Goal: Information Seeking & Learning: Learn about a topic

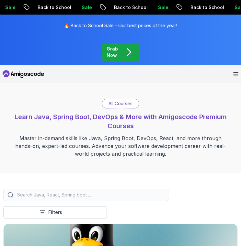
click at [232, 73] on div "Dashboard Join Amigoscode" at bounding box center [233, 74] width 9 height 4
click at [236, 73] on icon "Open Menu" at bounding box center [235, 74] width 5 height 4
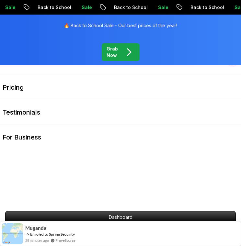
click at [236, 73] on button "Resources" at bounding box center [120, 61] width 241 height 27
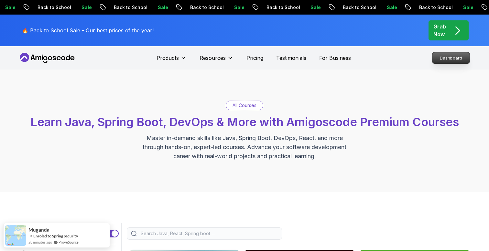
click at [240, 59] on p "Dashboard" at bounding box center [451, 57] width 37 height 11
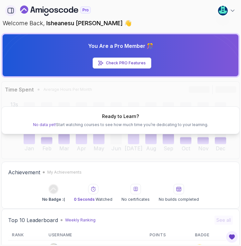
click at [9, 11] on icon "button" at bounding box center [10, 10] width 7 height 7
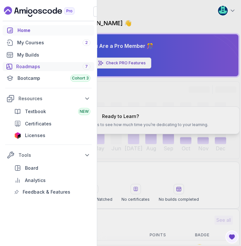
click at [31, 66] on div "Roadmaps 7" at bounding box center [53, 66] width 74 height 6
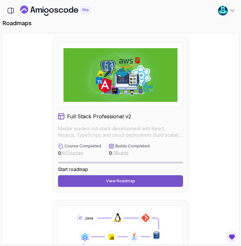
click at [126, 180] on div "View Roadmap" at bounding box center [120, 181] width 29 height 5
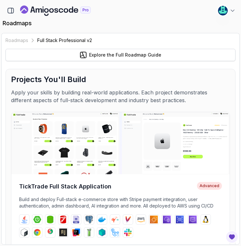
click at [142, 58] on div "Explore the Full Roadmap Guide" at bounding box center [125, 55] width 72 height 6
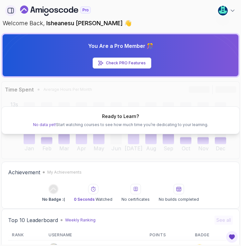
click at [12, 13] on icon "button" at bounding box center [10, 10] width 7 height 7
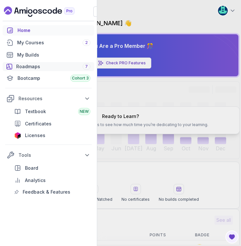
click at [44, 71] on link "Roadmaps 7" at bounding box center [49, 66] width 92 height 9
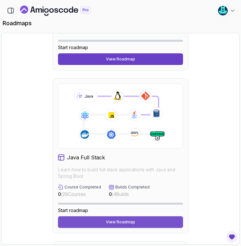
scroll to position [125, 0]
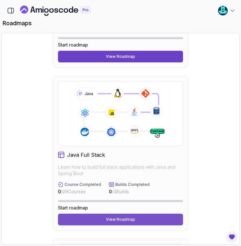
click at [123, 222] on div "View Roadmap" at bounding box center [120, 219] width 29 height 5
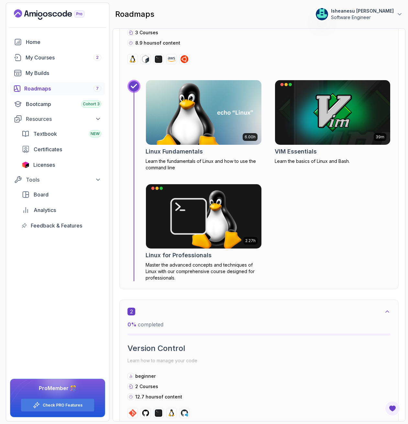
scroll to position [233, 0]
